Goal: Browse casually

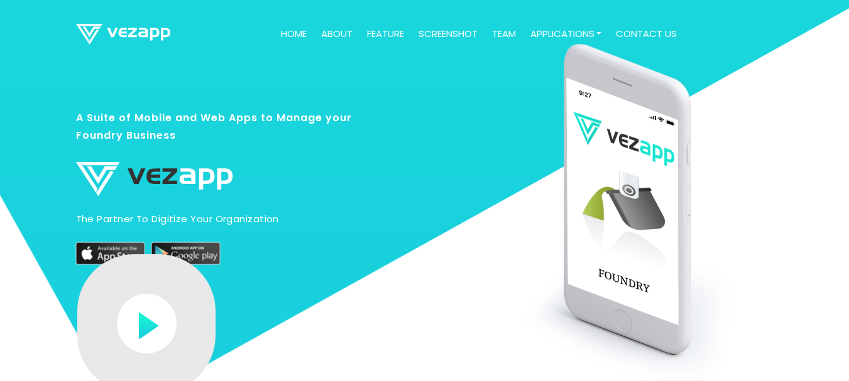
click at [231, 190] on img at bounding box center [154, 178] width 157 height 35
click at [144, 164] on img at bounding box center [154, 178] width 157 height 35
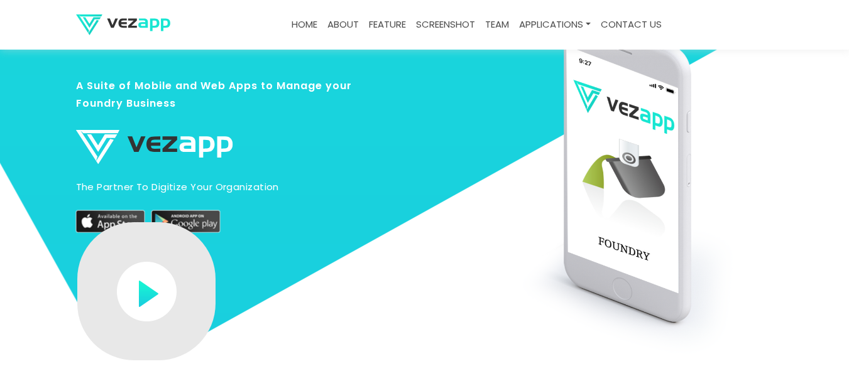
scroll to position [84, 0]
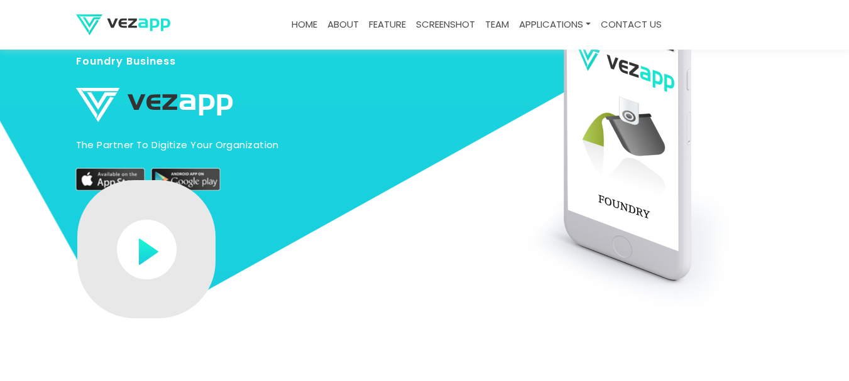
scroll to position [84, 0]
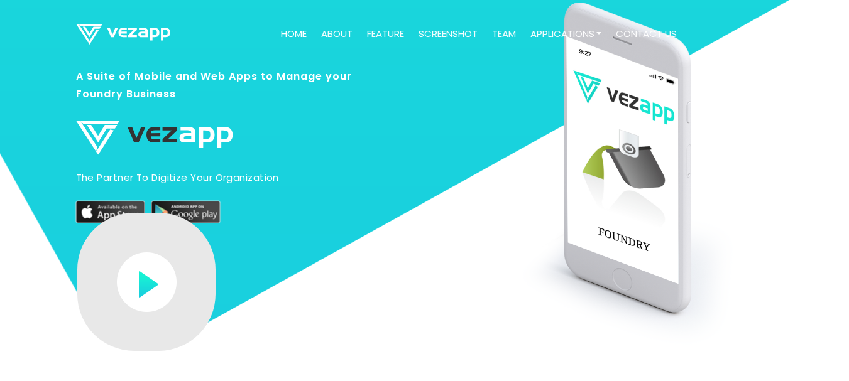
scroll to position [42, 0]
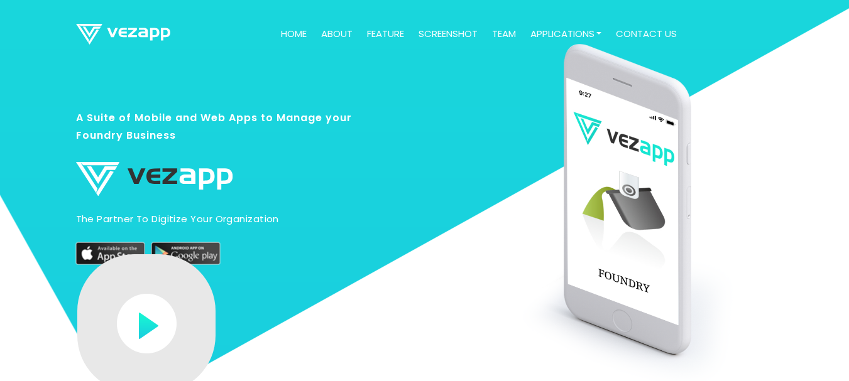
scroll to position [42, 0]
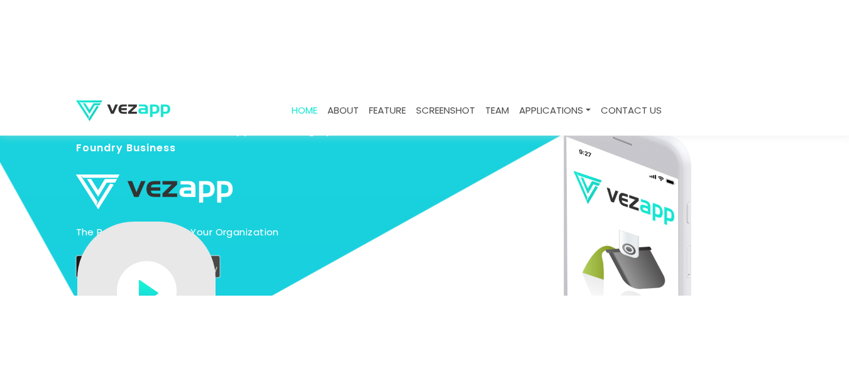
scroll to position [42, 0]
